Goal: Communication & Community: Answer question/provide support

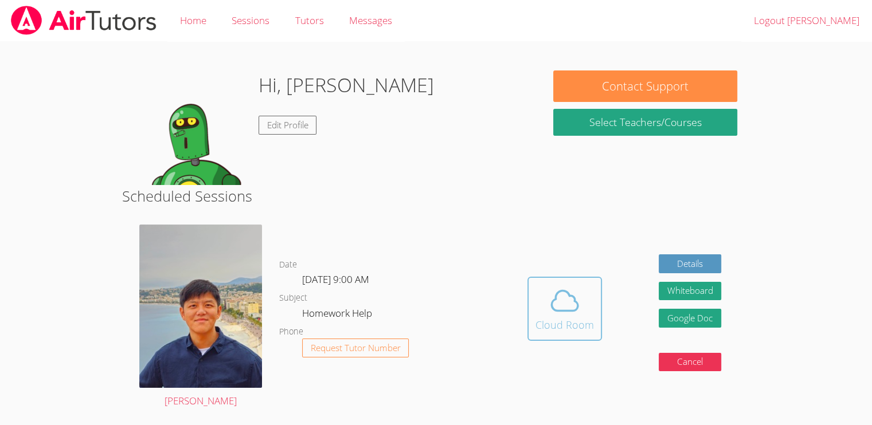
drag, startPoint x: 561, startPoint y: 322, endPoint x: 556, endPoint y: 319, distance: 6.2
click at [557, 320] on div "Cloud Room" at bounding box center [564, 325] width 58 height 16
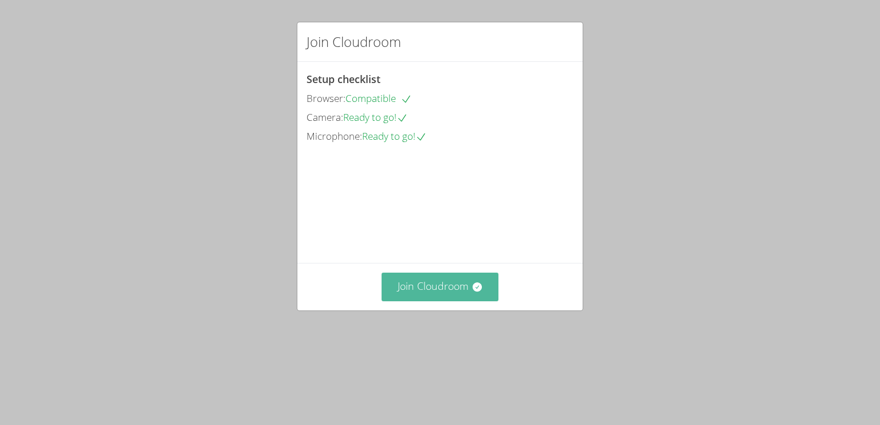
click at [425, 301] on button "Join Cloudroom" at bounding box center [440, 287] width 117 height 28
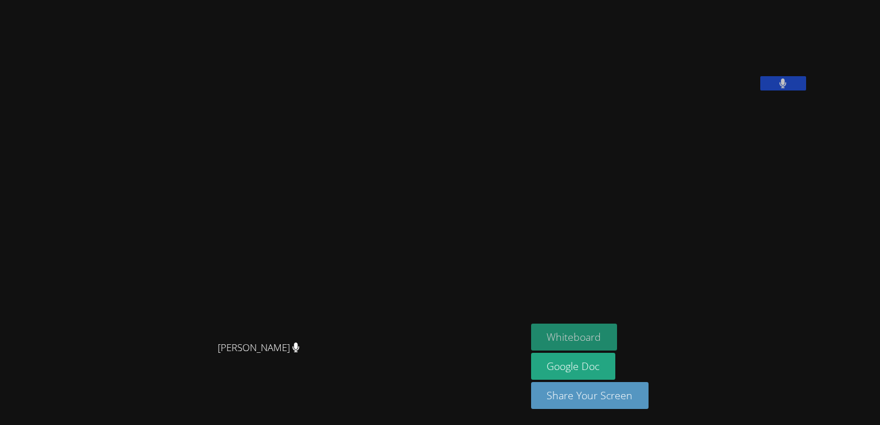
click at [617, 333] on button "Whiteboard" at bounding box center [574, 337] width 87 height 27
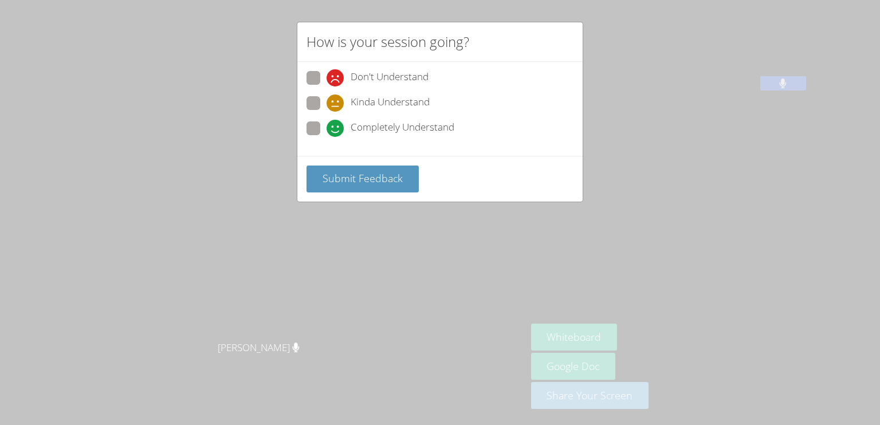
click at [327, 137] on span at bounding box center [327, 137] width 0 height 0
click at [327, 125] on input "Completely Understand" at bounding box center [332, 126] width 10 height 10
radio input "true"
click at [346, 179] on span "Submit Feedback" at bounding box center [363, 178] width 80 height 14
